Goal: Navigation & Orientation: Find specific page/section

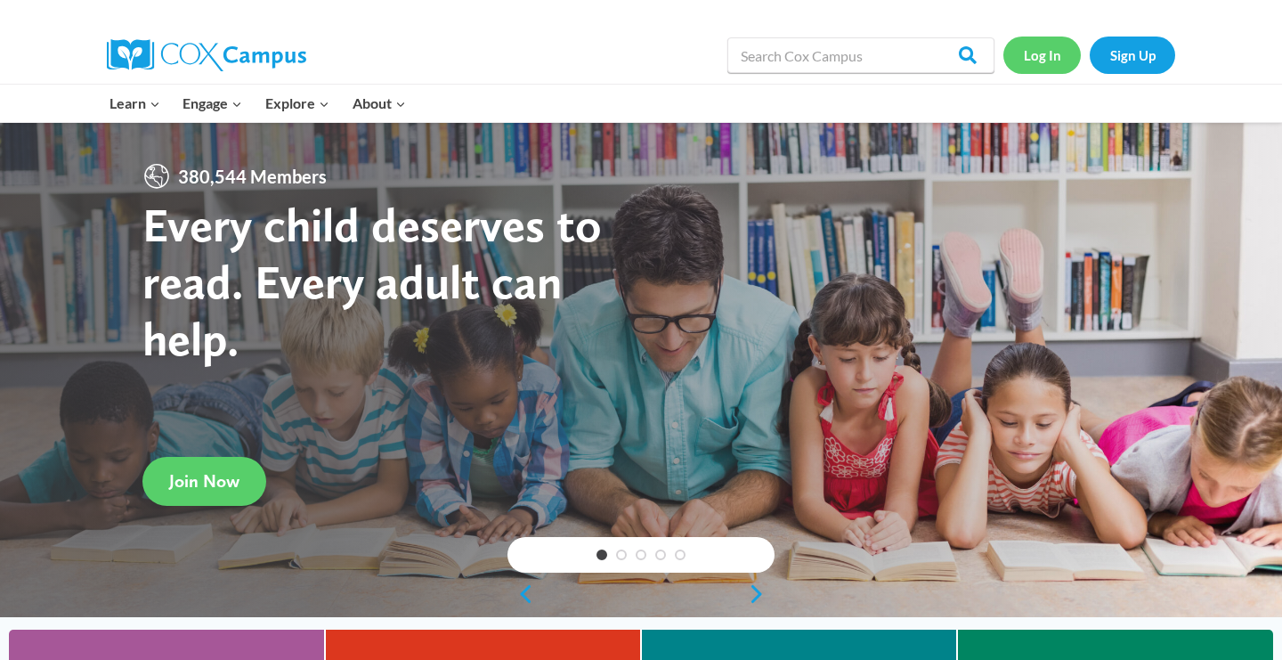
click at [1044, 52] on link "Log In" at bounding box center [1041, 54] width 77 height 36
click at [1041, 52] on link "Log In" at bounding box center [1041, 54] width 77 height 36
click at [1041, 57] on link "Log In" at bounding box center [1041, 54] width 77 height 36
click at [1048, 60] on link "Log In" at bounding box center [1041, 54] width 77 height 36
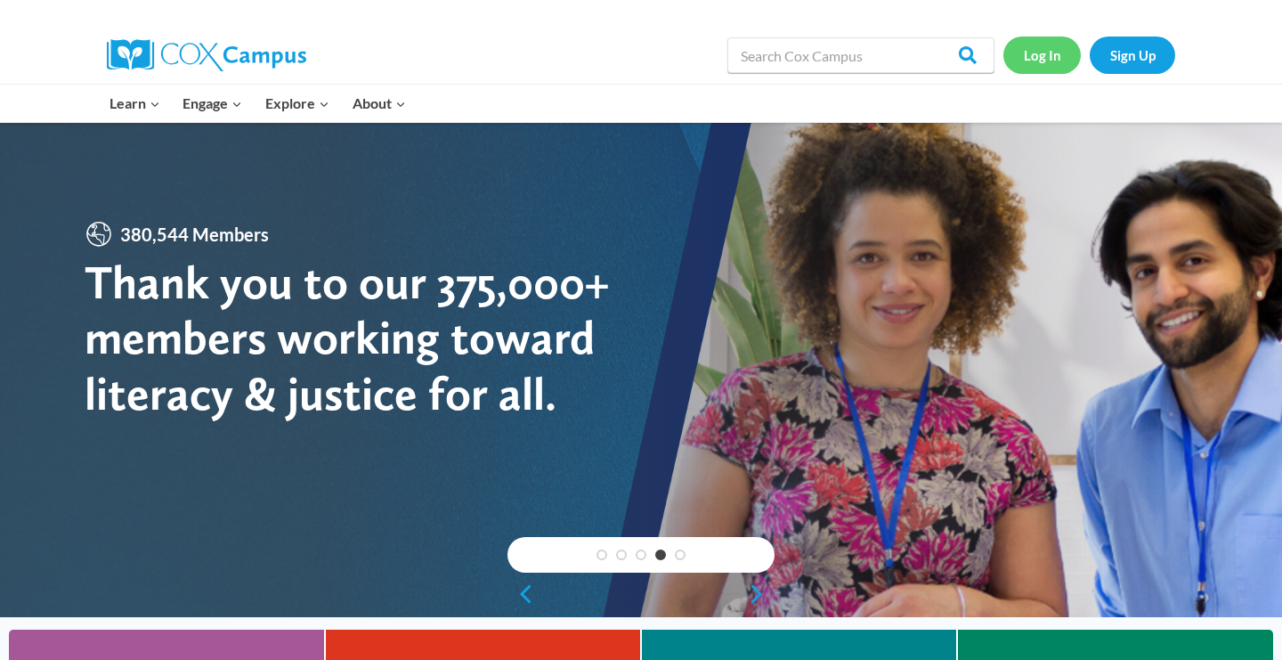
click at [1040, 58] on link "Log In" at bounding box center [1041, 54] width 77 height 36
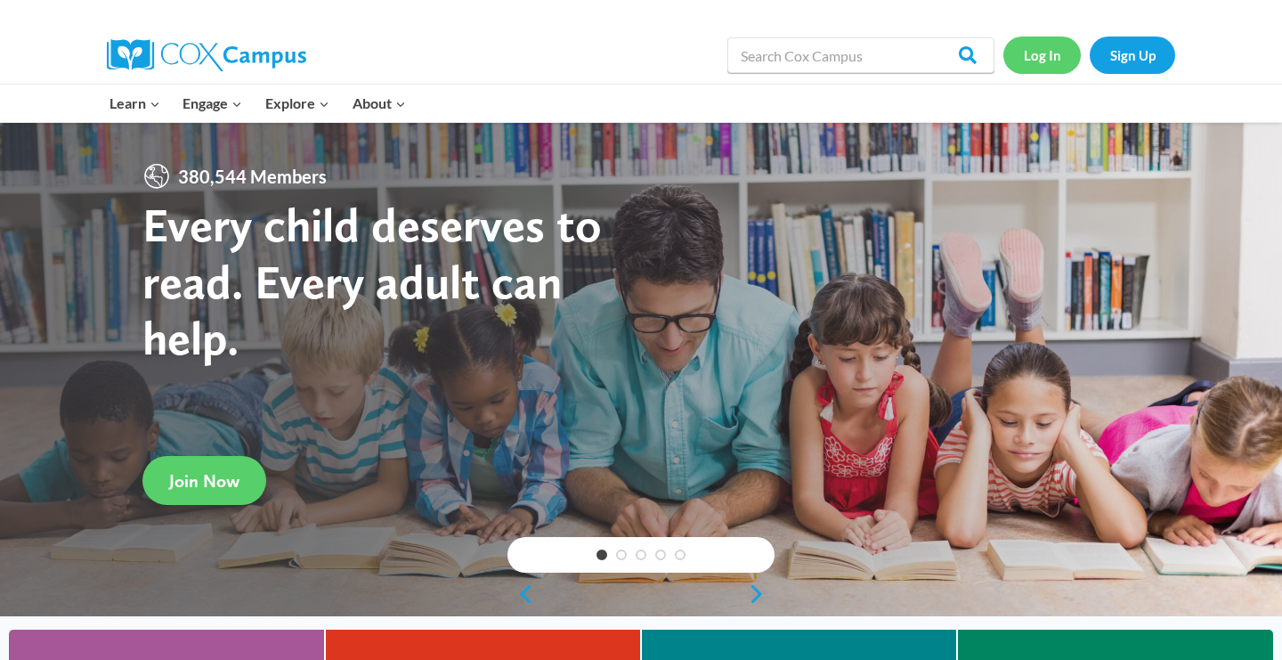
click at [1045, 59] on link "Log In" at bounding box center [1041, 54] width 77 height 36
click at [1024, 69] on link "Log In" at bounding box center [1041, 54] width 77 height 36
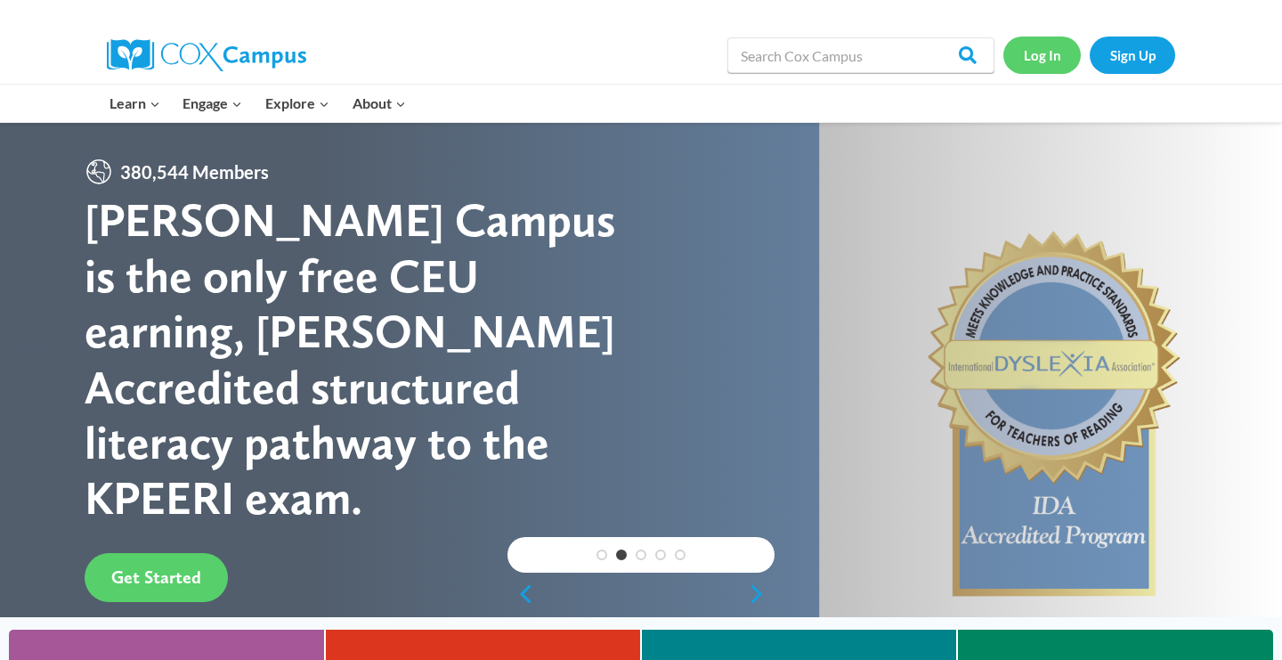
click at [1042, 51] on link "Log In" at bounding box center [1041, 54] width 77 height 36
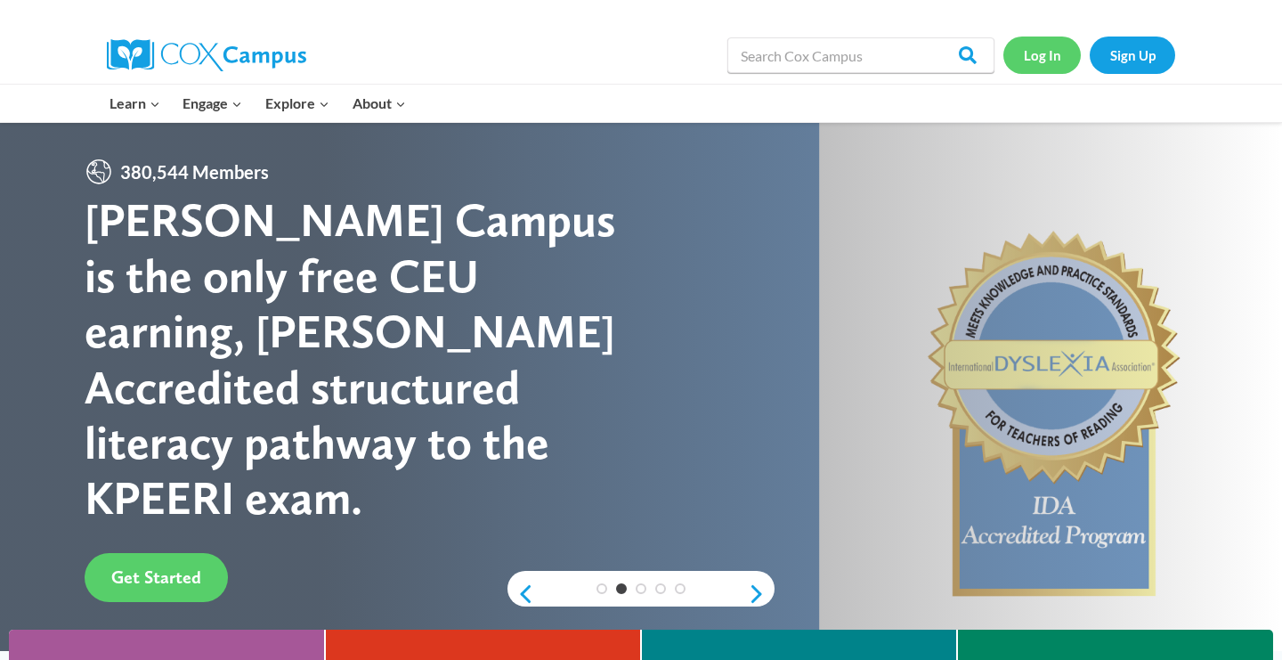
click at [1046, 51] on link "Log In" at bounding box center [1041, 54] width 77 height 36
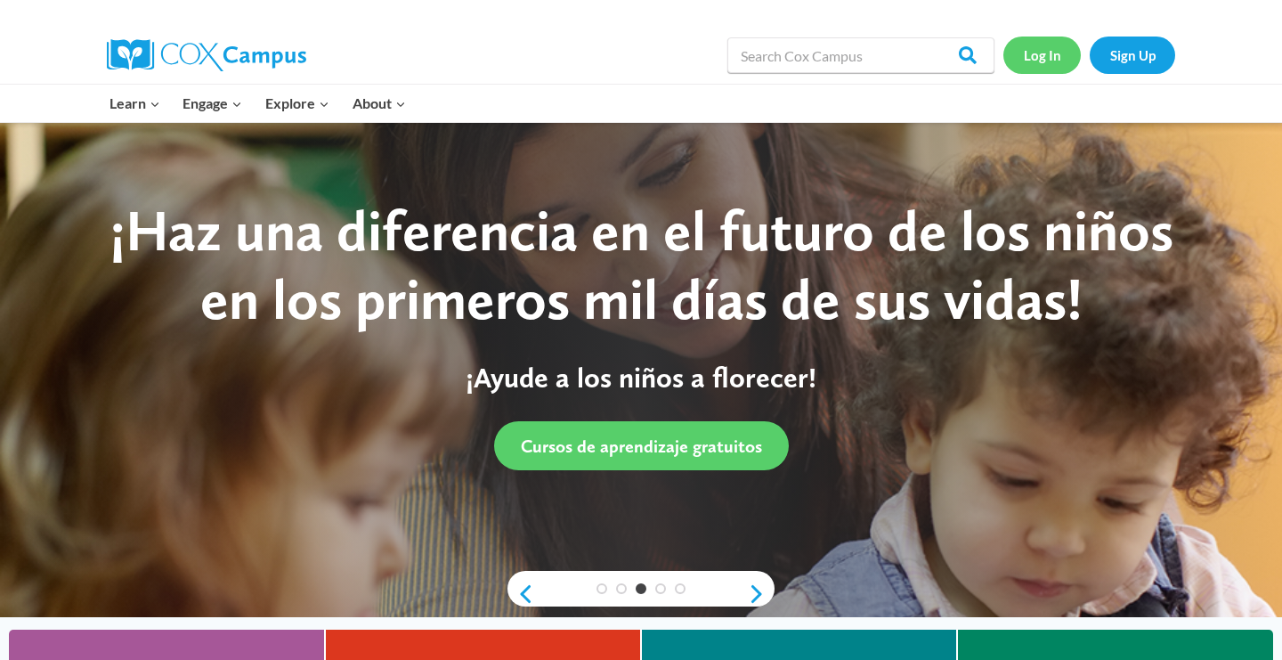
click at [1043, 55] on link "Log In" at bounding box center [1041, 54] width 77 height 36
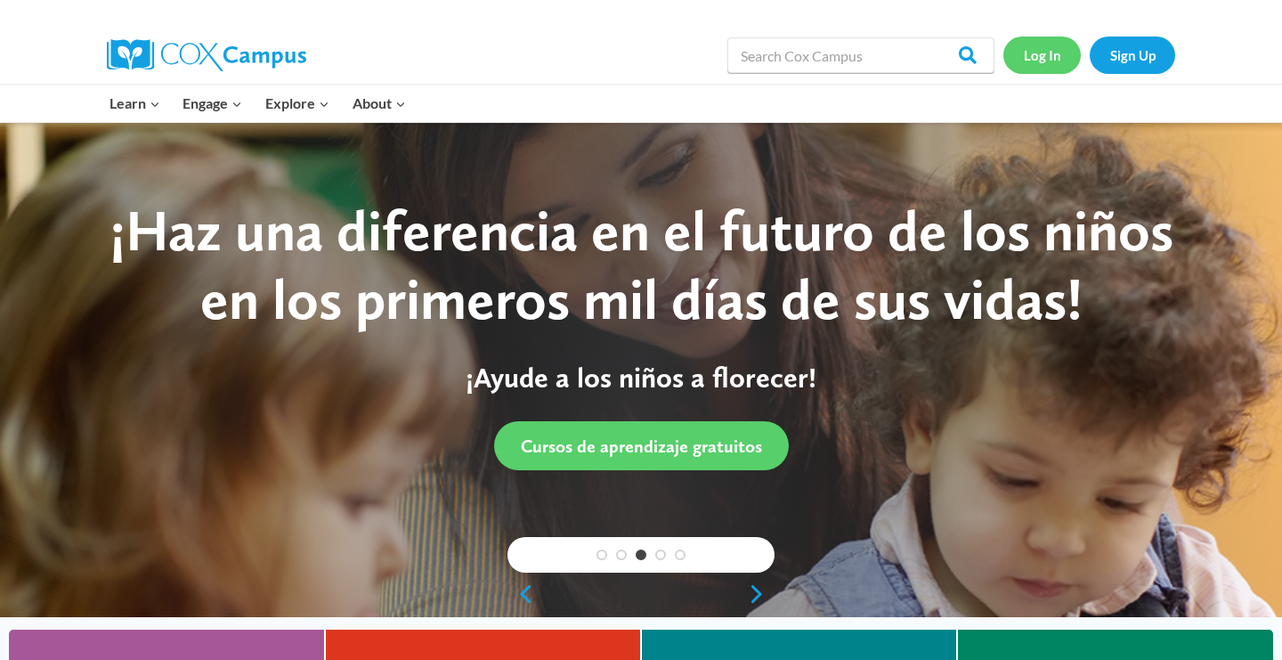
click at [1043, 55] on link "Log In" at bounding box center [1041, 54] width 77 height 36
click at [755, 61] on input "Search in [URL][DOMAIN_NAME]" at bounding box center [860, 55] width 267 height 36
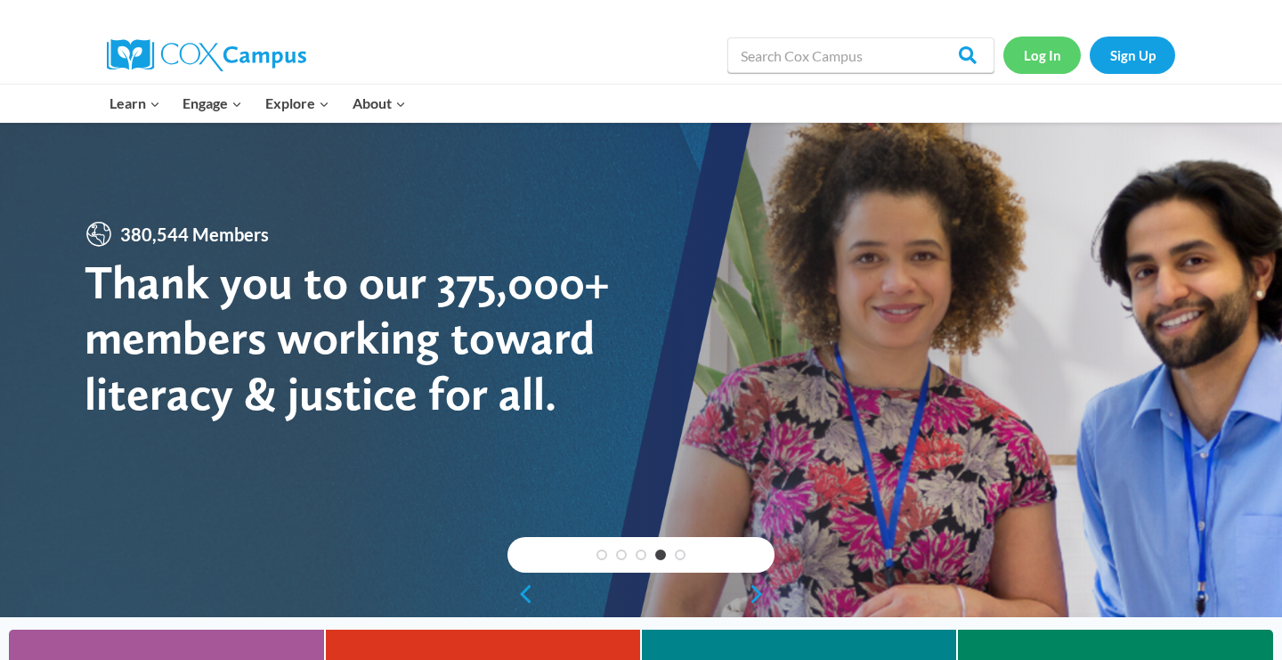
click at [1042, 54] on link "Log In" at bounding box center [1041, 54] width 77 height 36
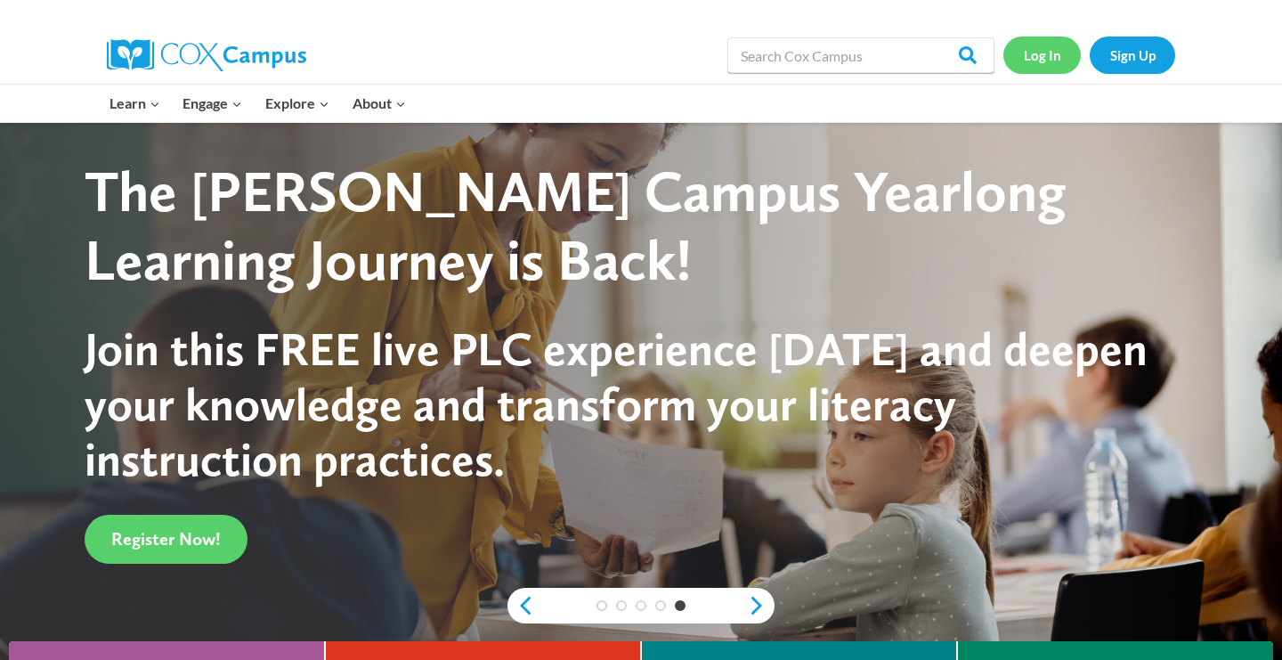
click at [1039, 60] on link "Log In" at bounding box center [1041, 54] width 77 height 36
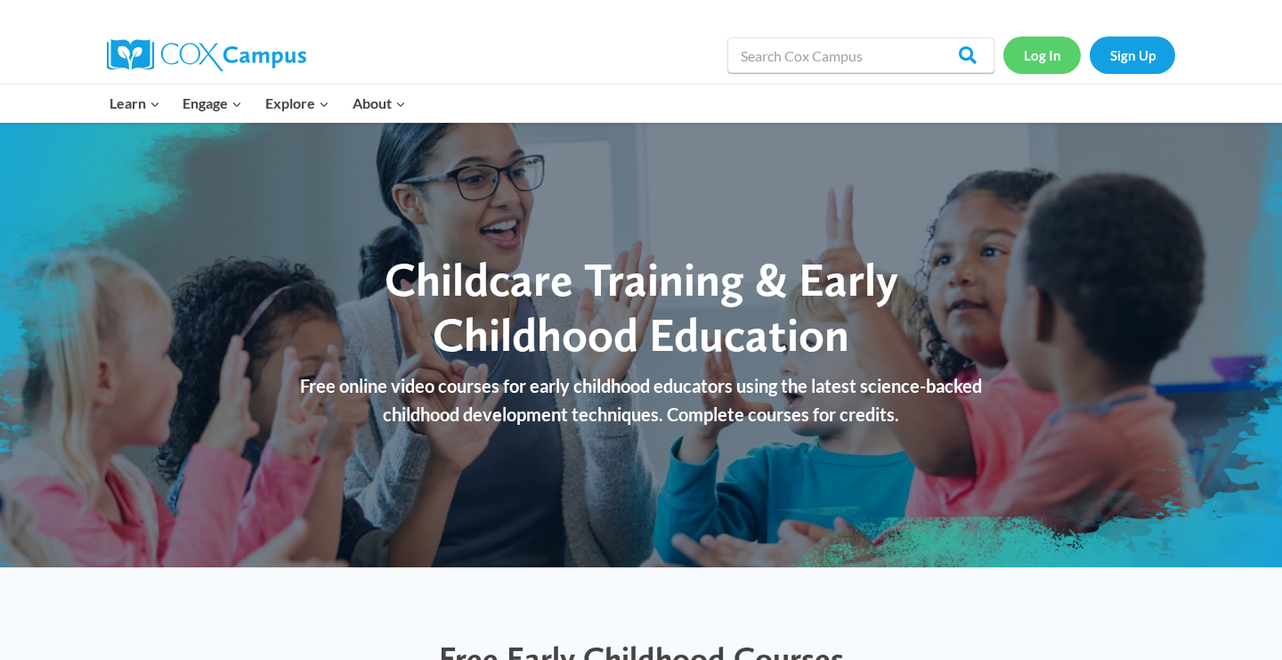
click at [1048, 52] on link "Log In" at bounding box center [1041, 54] width 77 height 36
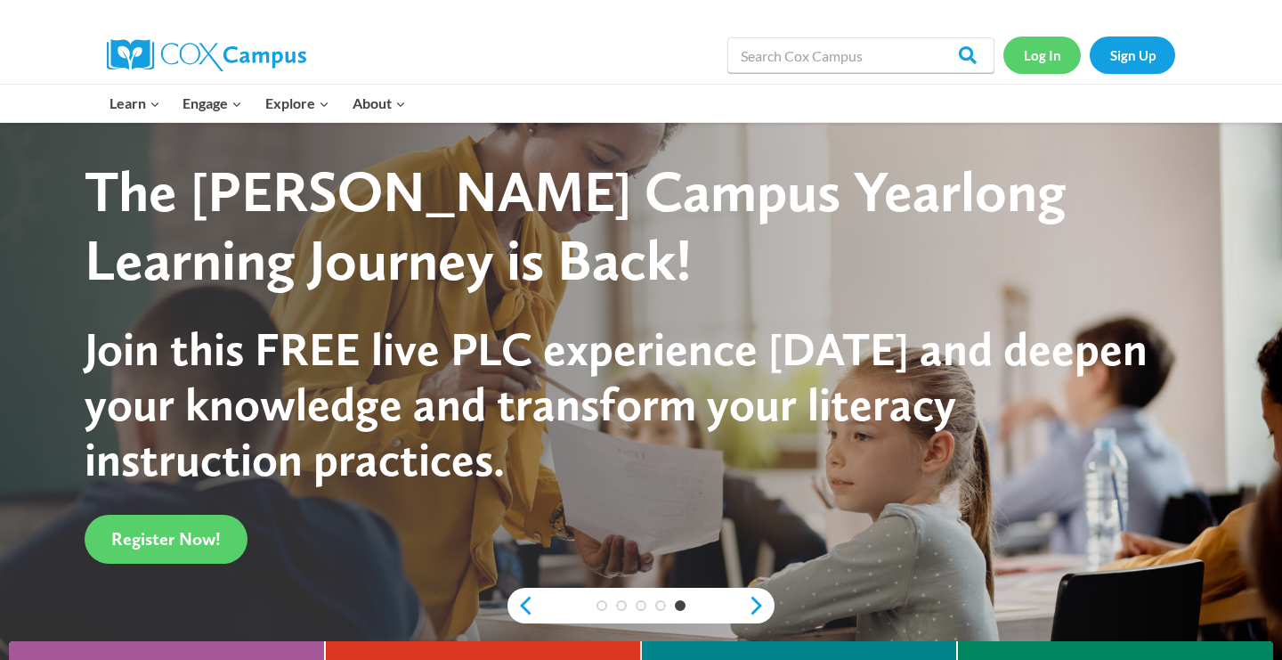
click at [1052, 58] on link "Log In" at bounding box center [1041, 54] width 77 height 36
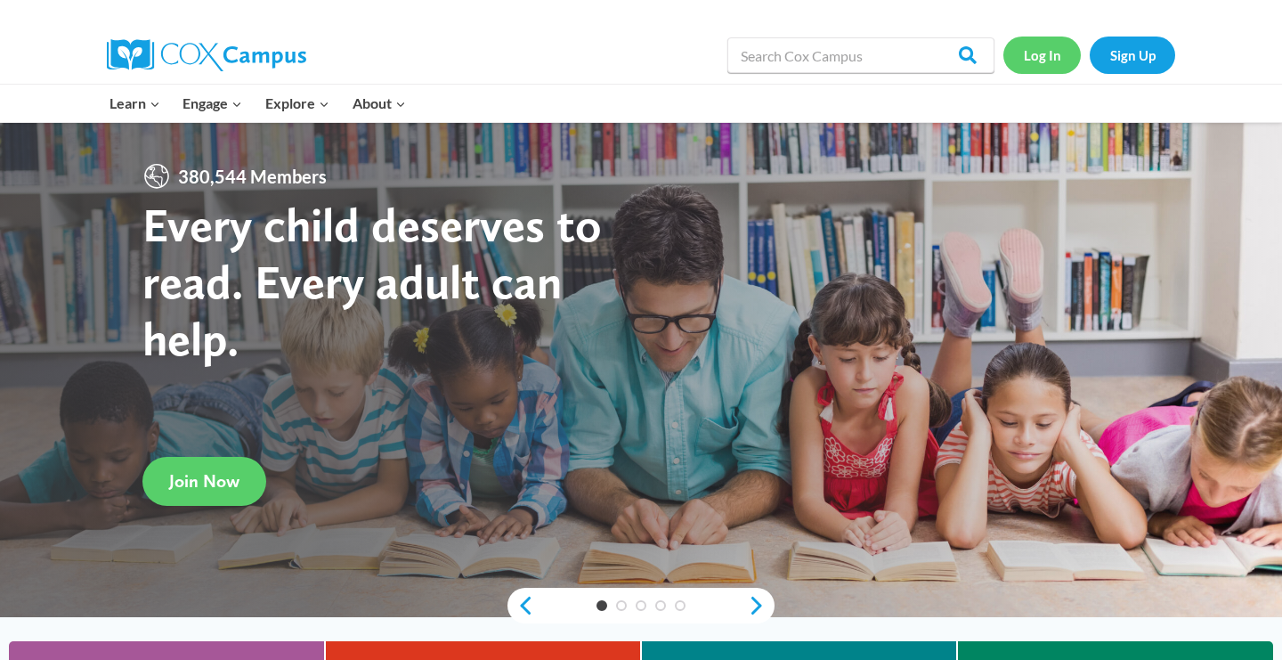
click at [1041, 69] on link "Log In" at bounding box center [1041, 54] width 77 height 36
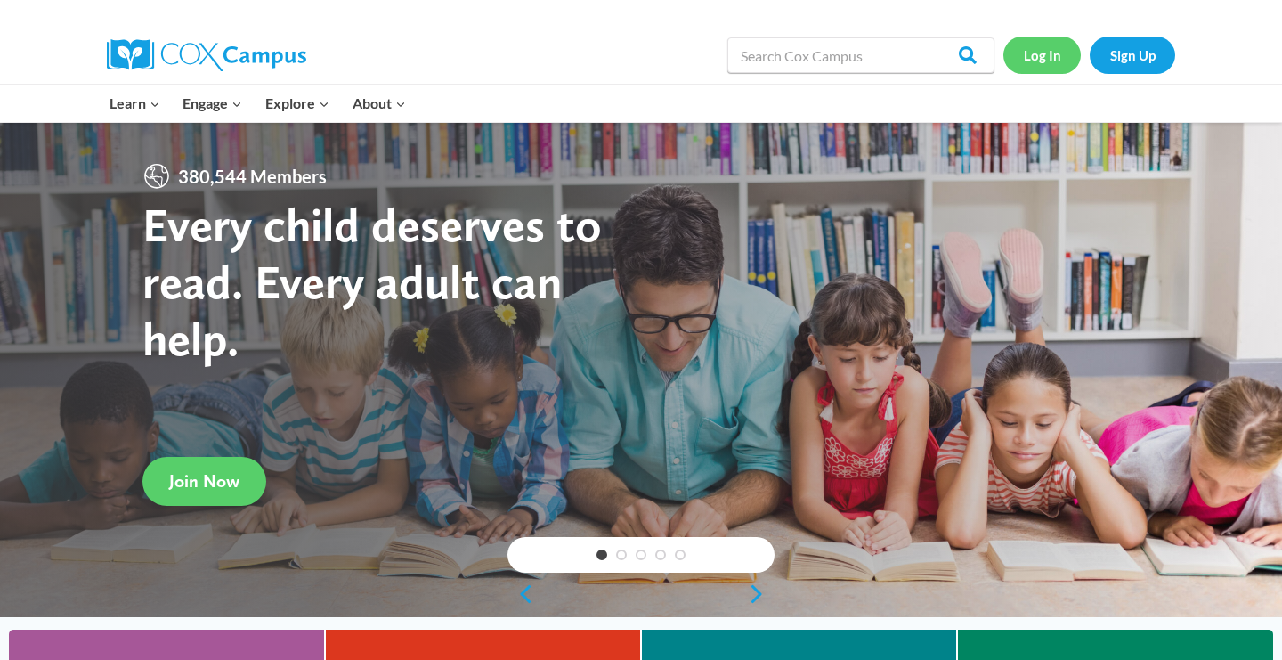
click at [1041, 69] on link "Log In" at bounding box center [1041, 54] width 77 height 36
click at [1043, 58] on link "Log In" at bounding box center [1041, 54] width 77 height 36
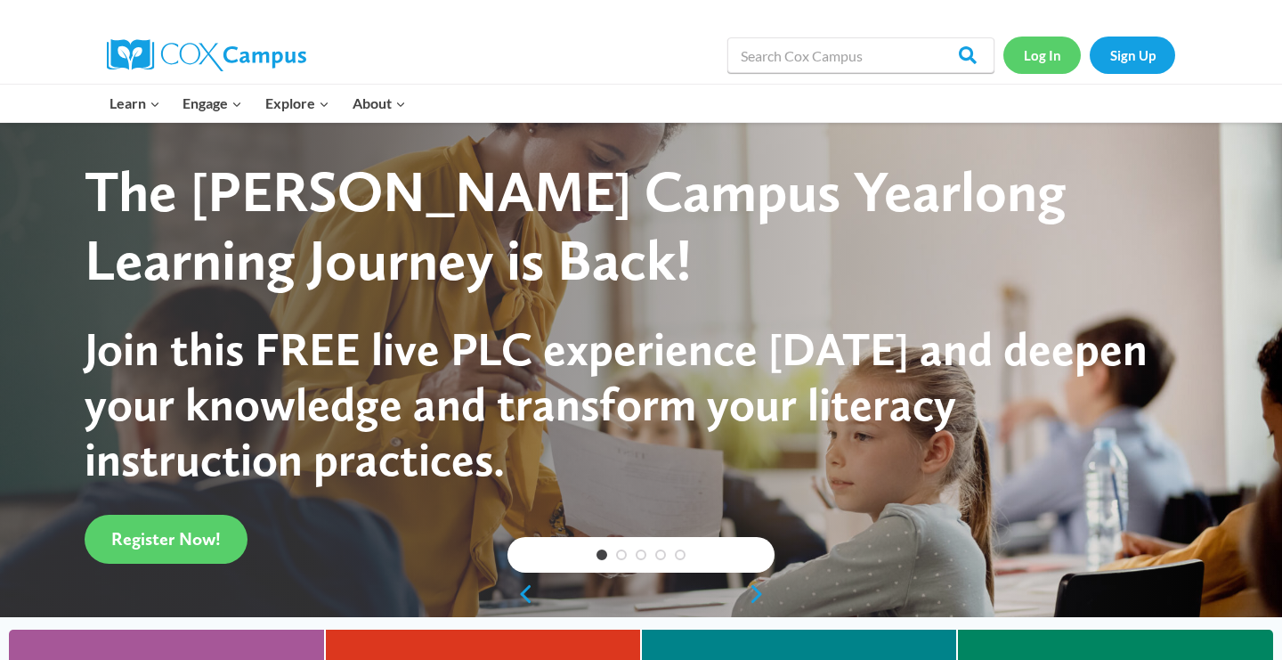
click at [1043, 58] on link "Log In" at bounding box center [1041, 54] width 77 height 36
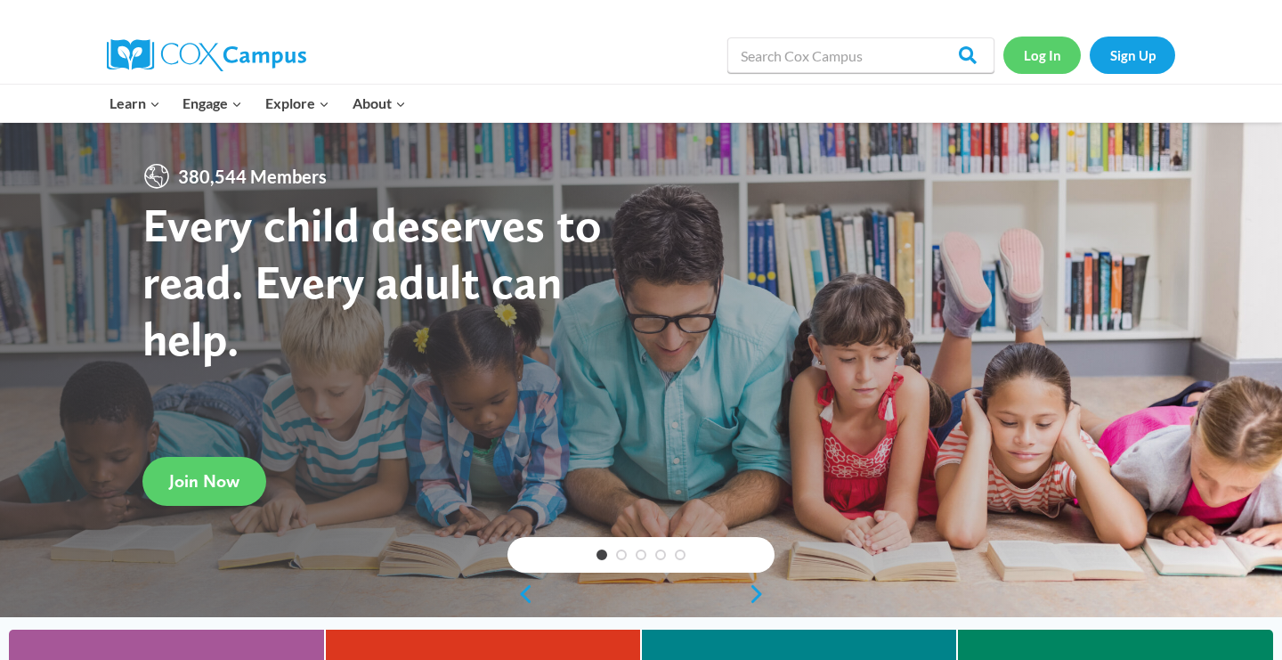
click at [1040, 50] on link "Log In" at bounding box center [1041, 54] width 77 height 36
click at [1049, 55] on link "Log In" at bounding box center [1041, 54] width 77 height 36
click at [1129, 57] on link "Sign Up" at bounding box center [1132, 54] width 85 height 36
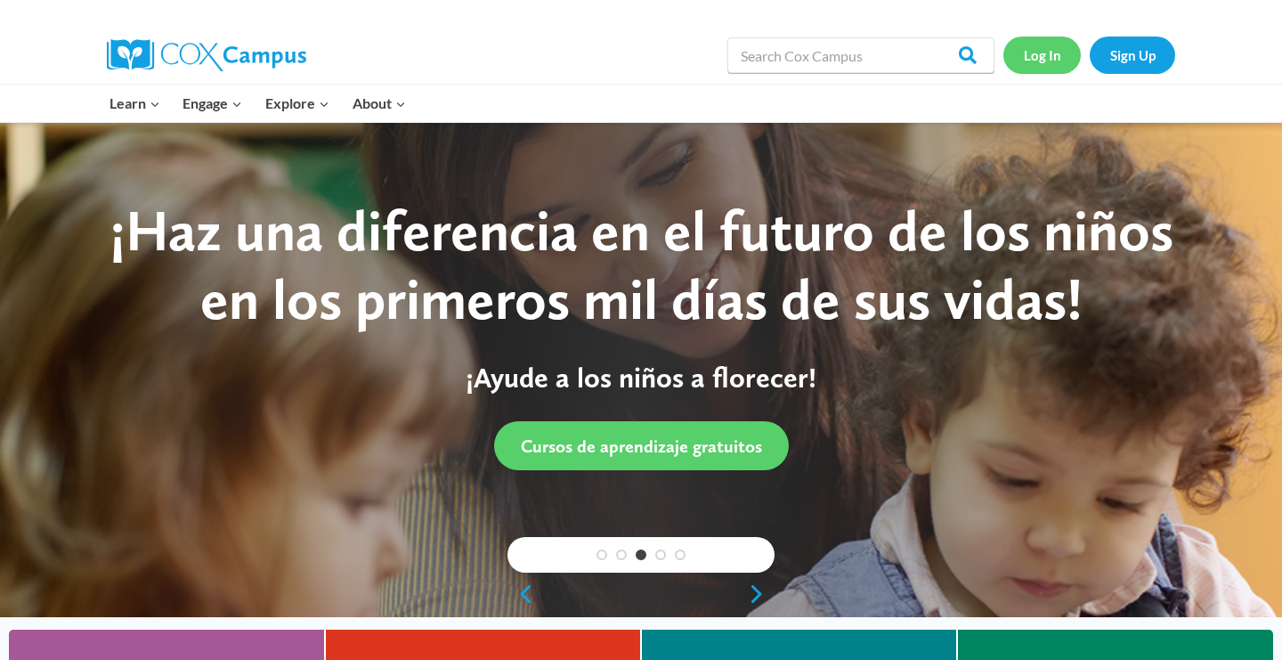
click at [1030, 59] on link "Log In" at bounding box center [1041, 54] width 77 height 36
click at [1053, 59] on link "Log In" at bounding box center [1041, 54] width 77 height 36
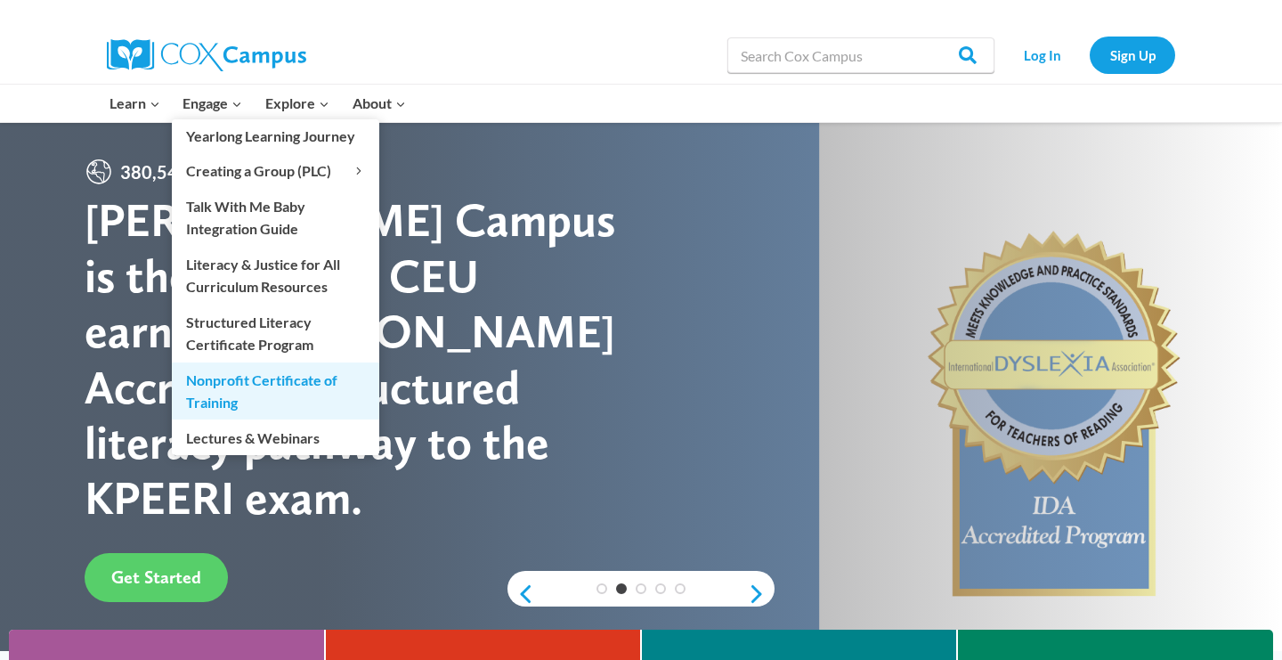
click at [220, 377] on link "Nonprofit Certificate of Training" at bounding box center [275, 390] width 207 height 57
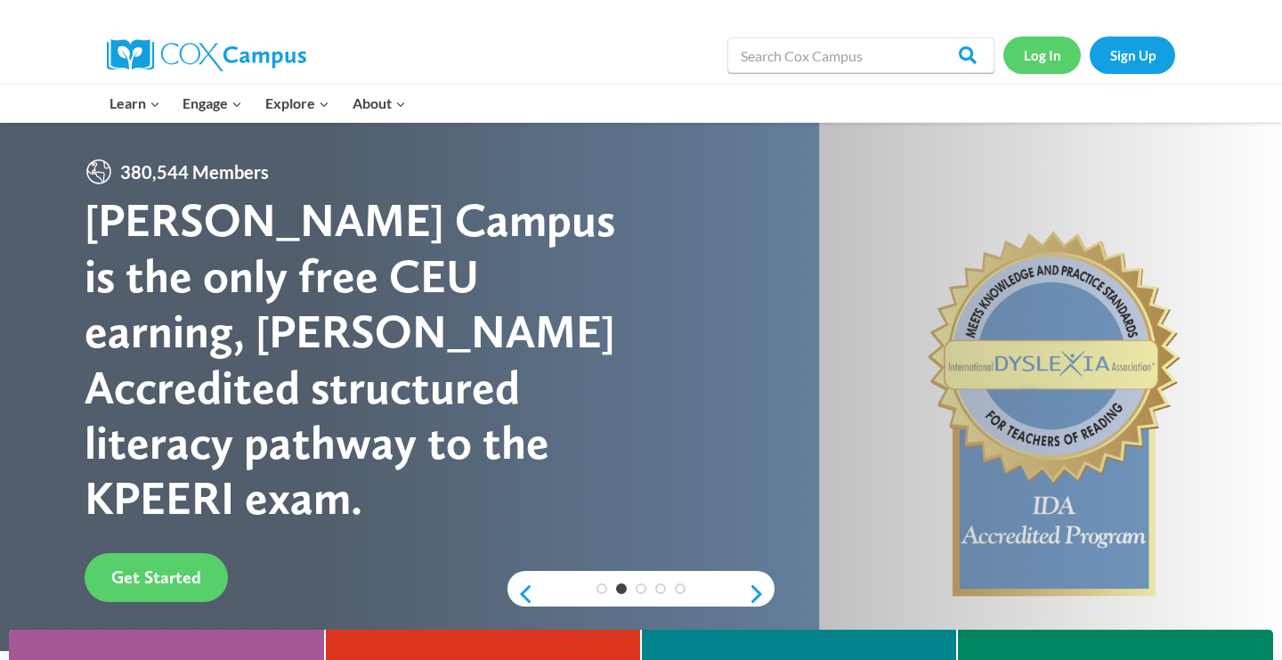
click at [1037, 61] on link "Log In" at bounding box center [1041, 54] width 77 height 36
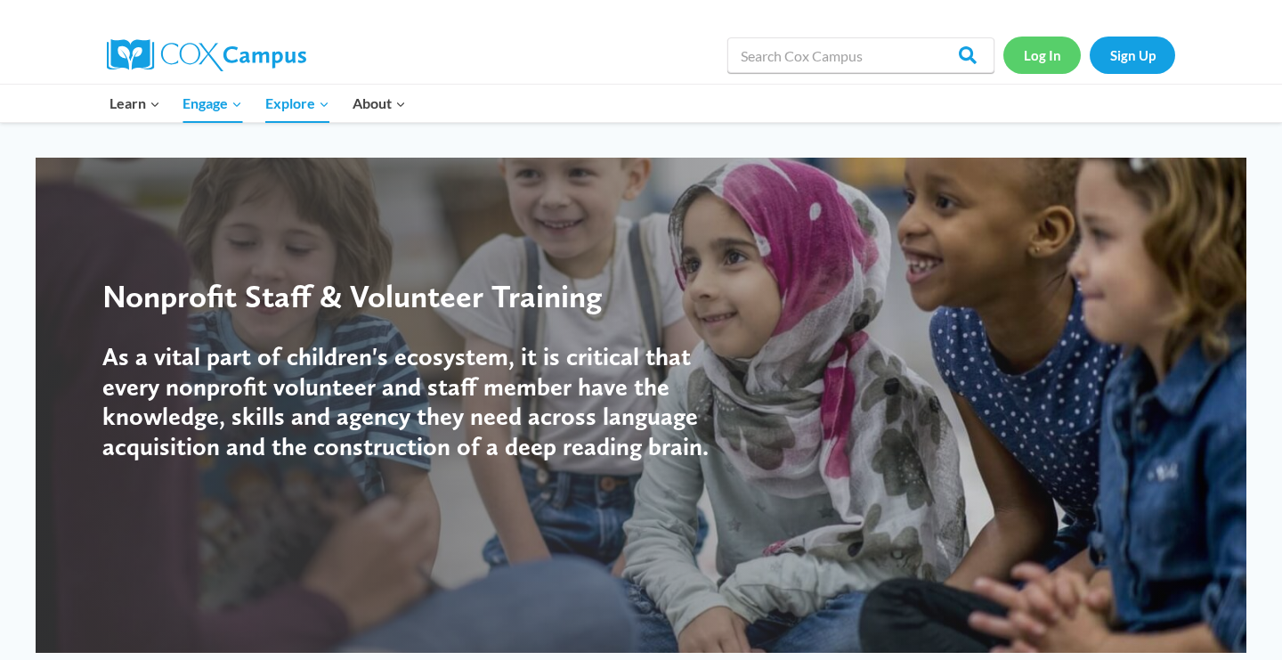
click at [1041, 59] on link "Log In" at bounding box center [1041, 54] width 77 height 36
click at [596, 28] on div "Search in https://coxcampus.org/ Search Search Log In Sign Up" at bounding box center [846, 55] width 659 height 57
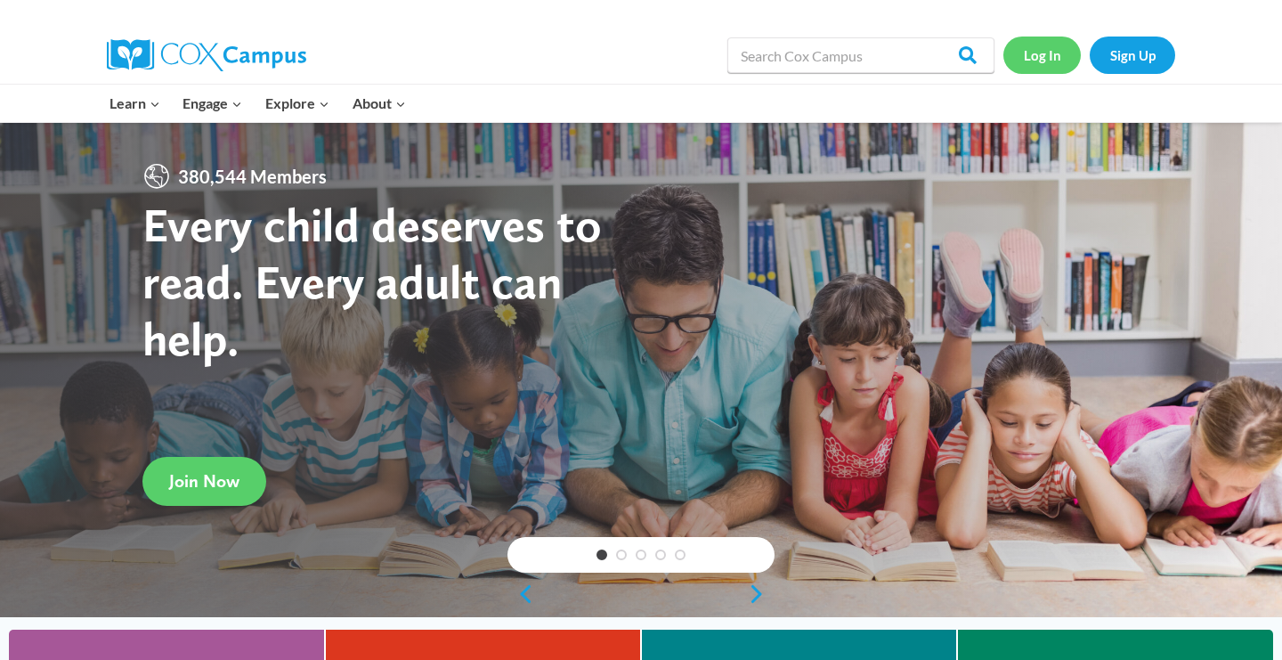
click at [1039, 53] on link "Log In" at bounding box center [1041, 54] width 77 height 36
